Goal: Use online tool/utility: Use online tool/utility

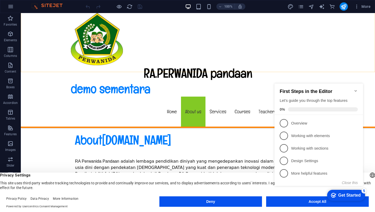
scroll to position [305, 0]
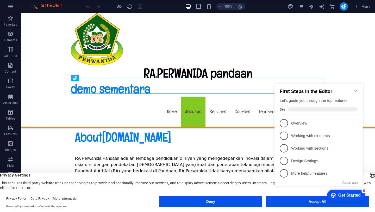
click div "checkmark Get Started 5 First Steps in the Editor Let's guide you through the t…"
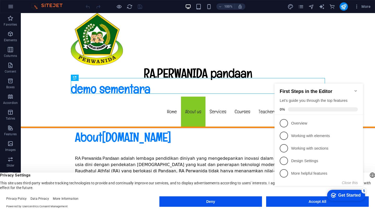
click at [312, 89] on icon "Minimize checklist" at bounding box center [356, 91] width 4 height 4
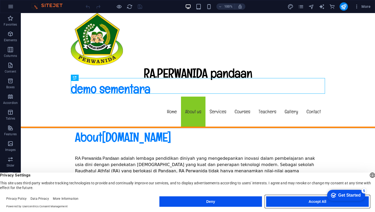
click at [304, 186] on button "Accept All" at bounding box center [317, 201] width 103 height 10
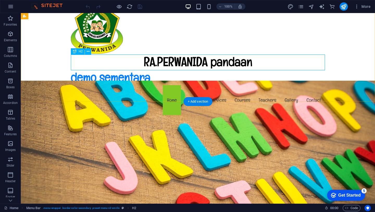
scroll to position [37, 0]
click at [174, 85] on nav "Home About us Services Courses Teachers Gallery Contact" at bounding box center [198, 100] width 254 height 30
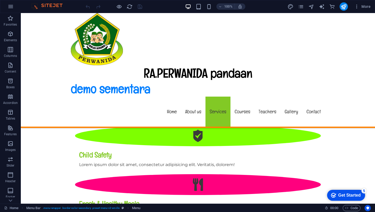
scroll to position [671, 0]
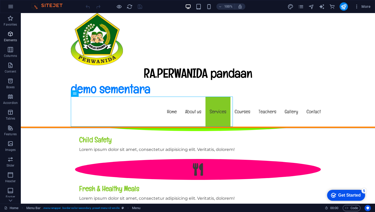
click at [8, 37] on icon "button" at bounding box center [10, 34] width 6 height 6
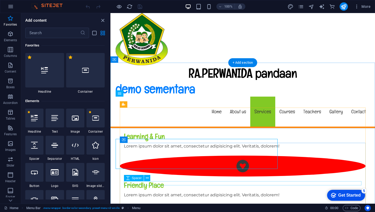
scroll to position [646, 0]
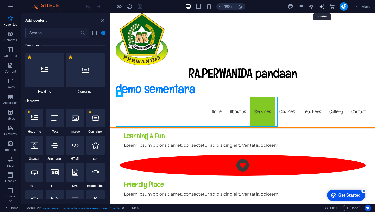
click at [312, 5] on icon "text_generator" at bounding box center [322, 7] width 6 height 6
select select "English"
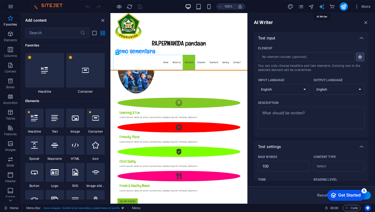
scroll to position [0, 0]
click at [302, 92] on select "Albanian Arabic Armenian Awadhi Azerbaijani Bashkir Basque Belarusian Bengali B…" at bounding box center [283, 89] width 51 height 11
select select "Indonesian"
click at [312, 85] on select "Albanian Arabic Armenian Awadhi Azerbaijani Bashkir Basque Belarusian Bengali B…" at bounding box center [339, 89] width 51 height 11
select select "Indonesian"
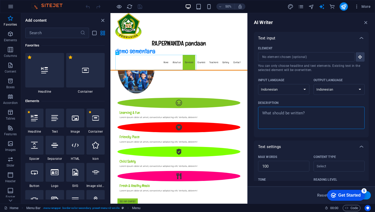
click at [305, 120] on textarea "Description x ​" at bounding box center [311, 117] width 101 height 17
type textarea "x"
click at [312, 57] on input "Element ​ You can only choose headline and text elements. Existing text in the …" at bounding box center [304, 56] width 93 height 9
click at [290, 57] on input "Element ​ You can only choose headline and text elements. Existing text in the …" at bounding box center [304, 56] width 93 height 9
click at [312, 56] on icon "button" at bounding box center [360, 56] width 5 height 5
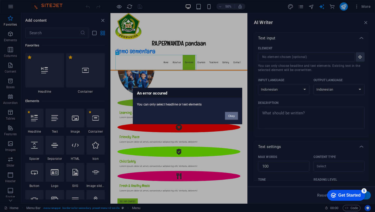
click at [227, 116] on button "Okay" at bounding box center [231, 116] width 13 height 8
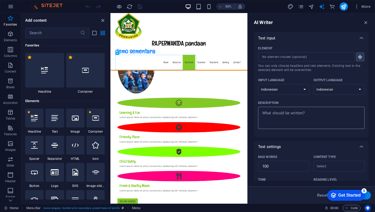
click at [290, 122] on textarea "Description x ​" at bounding box center [311, 117] width 101 height 17
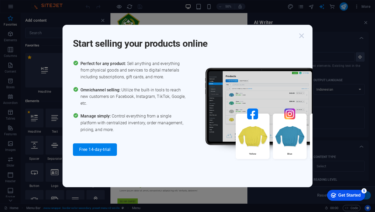
click at [301, 34] on icon "button" at bounding box center [301, 35] width 9 height 9
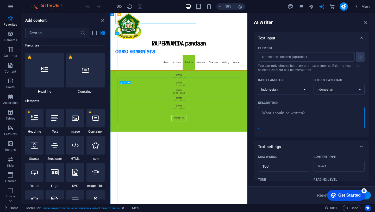
scroll to position [1039, 0]
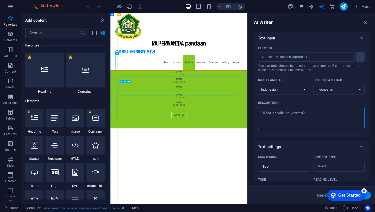
type textarea "x"
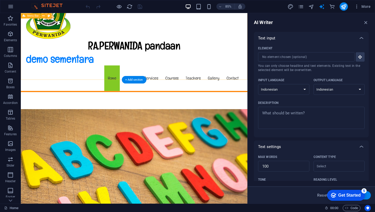
scroll to position [68, 0]
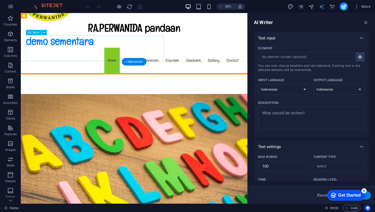
click at [133, 53] on nav "Home About us Services Courses Teachers Gallery Contact" at bounding box center [154, 68] width 254 height 30
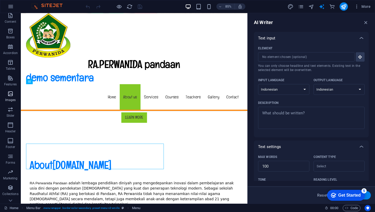
scroll to position [60, 0]
